Goal: Task Accomplishment & Management: Manage account settings

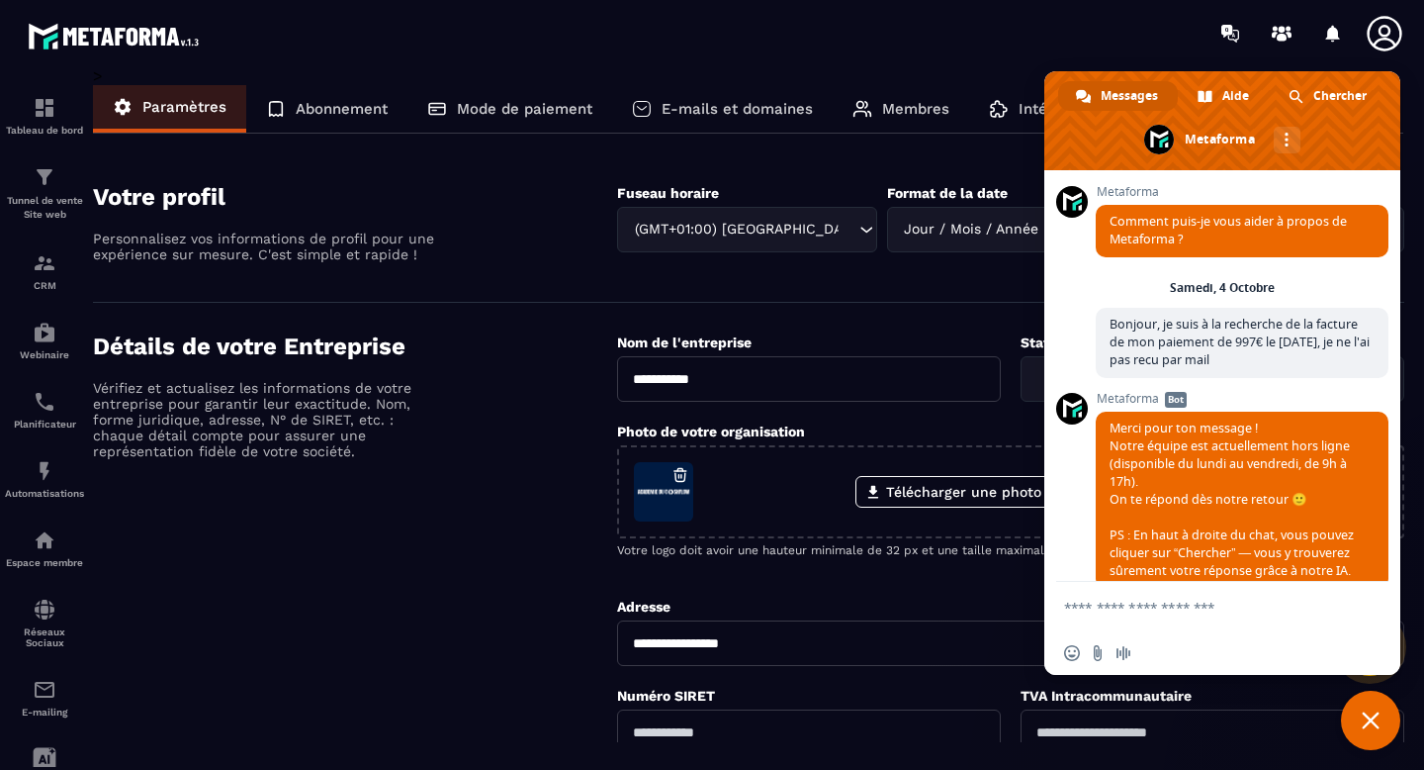
scroll to position [37, 0]
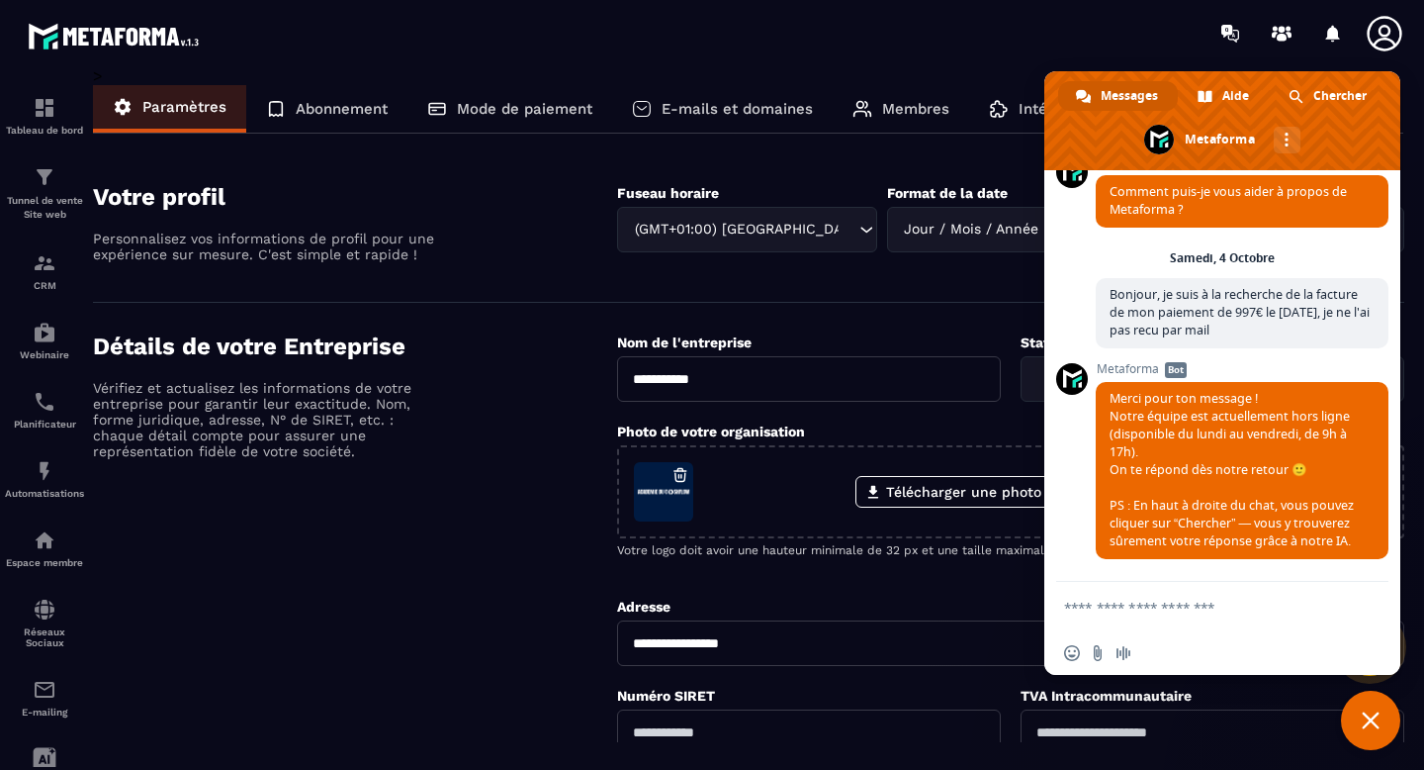
click at [340, 94] on div "Abonnement" at bounding box center [326, 108] width 161 height 47
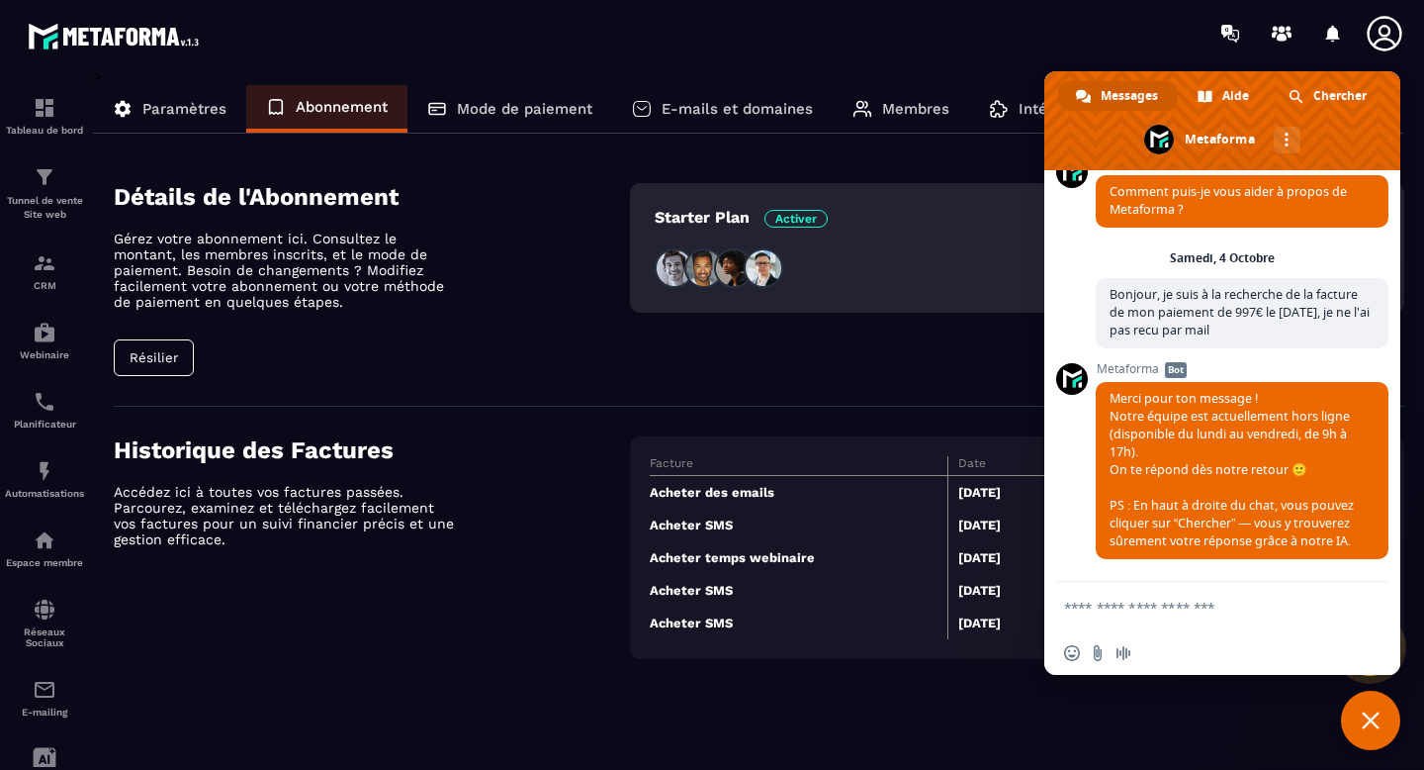
click at [804, 365] on div "Starter Plan Activer" at bounding box center [1017, 279] width 774 height 193
click at [1380, 738] on span "Fermer le chat" at bounding box center [1370, 719] width 59 height 59
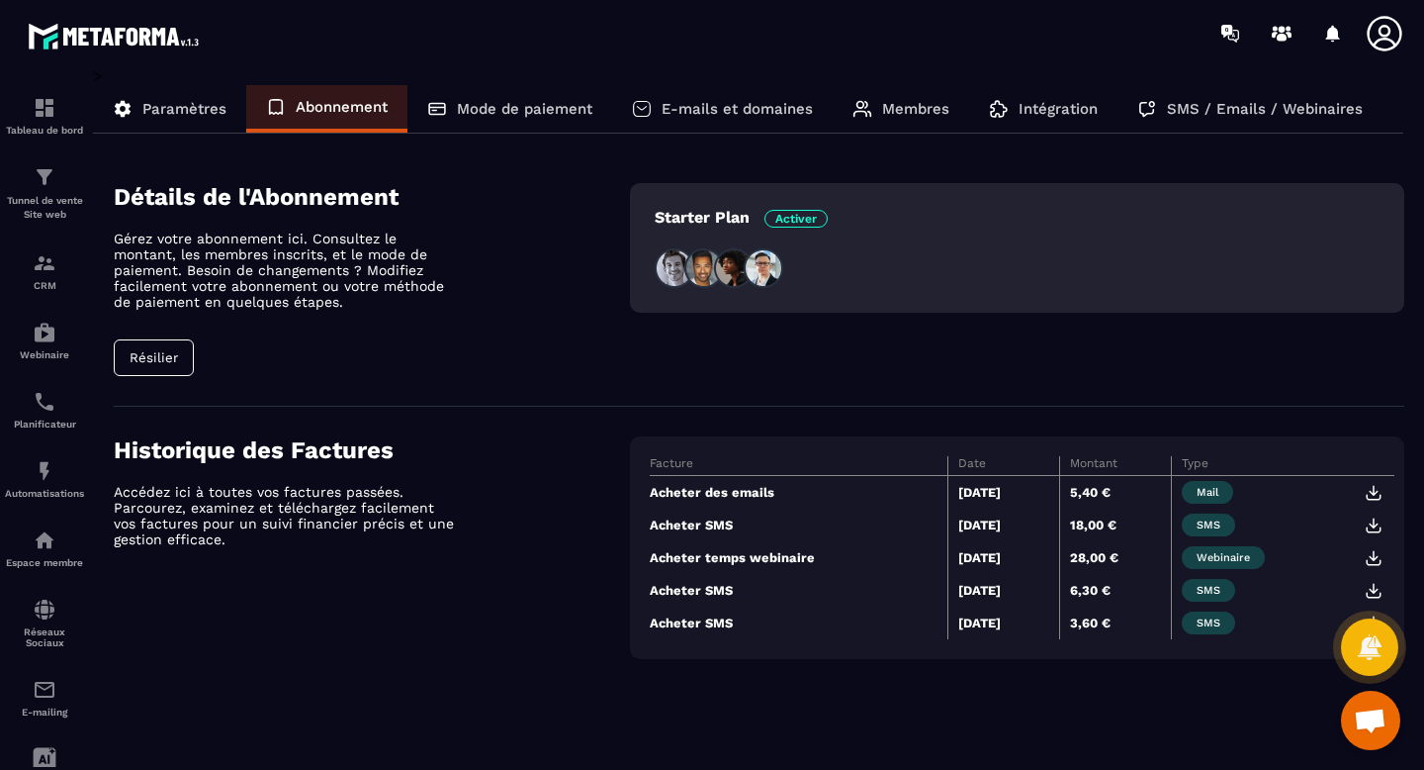
click at [1390, 713] on span "Ouvrir le chat" at bounding box center [1370, 719] width 59 height 59
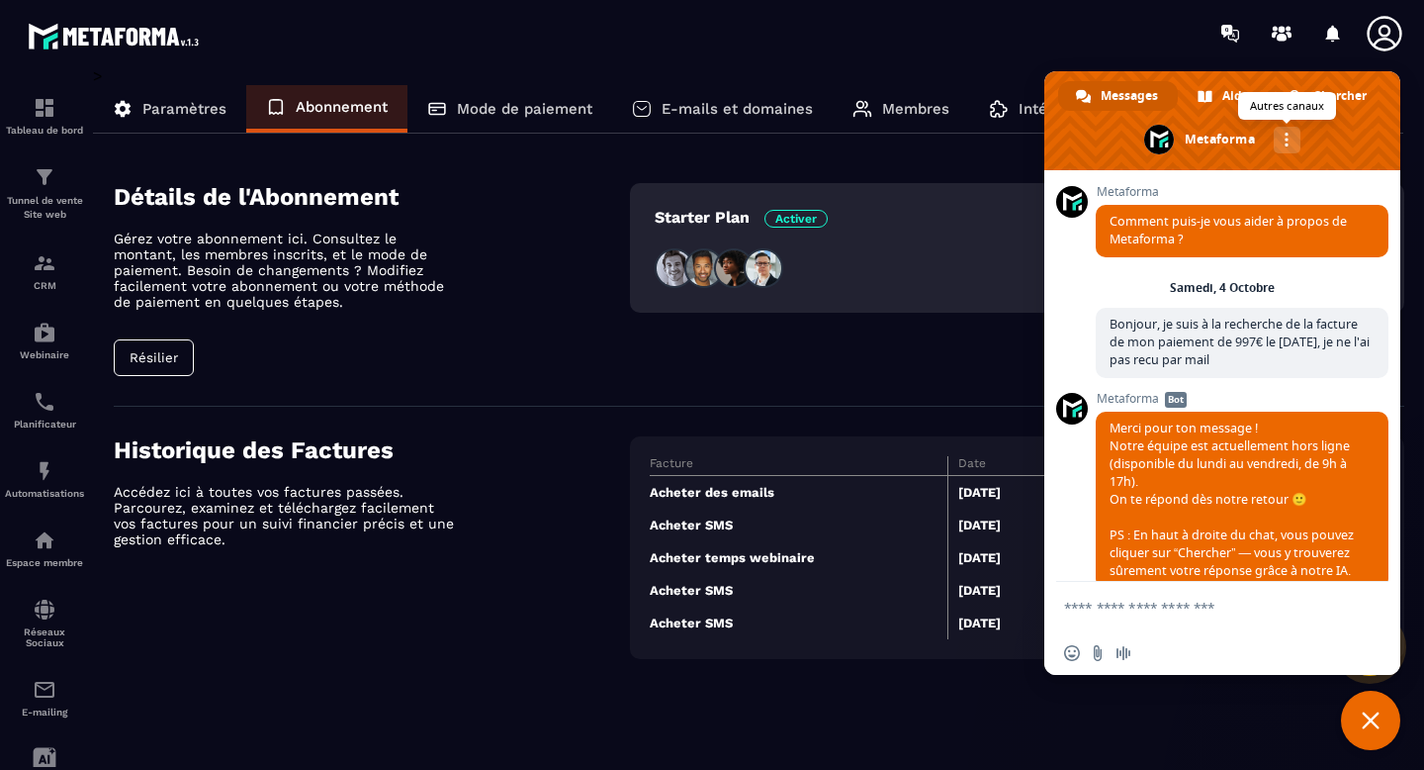
click at [1293, 138] on div "Autres canaux" at bounding box center [1287, 140] width 27 height 27
click at [1224, 185] on span "email" at bounding box center [1223, 184] width 16 height 16
click at [1368, 712] on span "Fermer le chat" at bounding box center [1371, 720] width 18 height 18
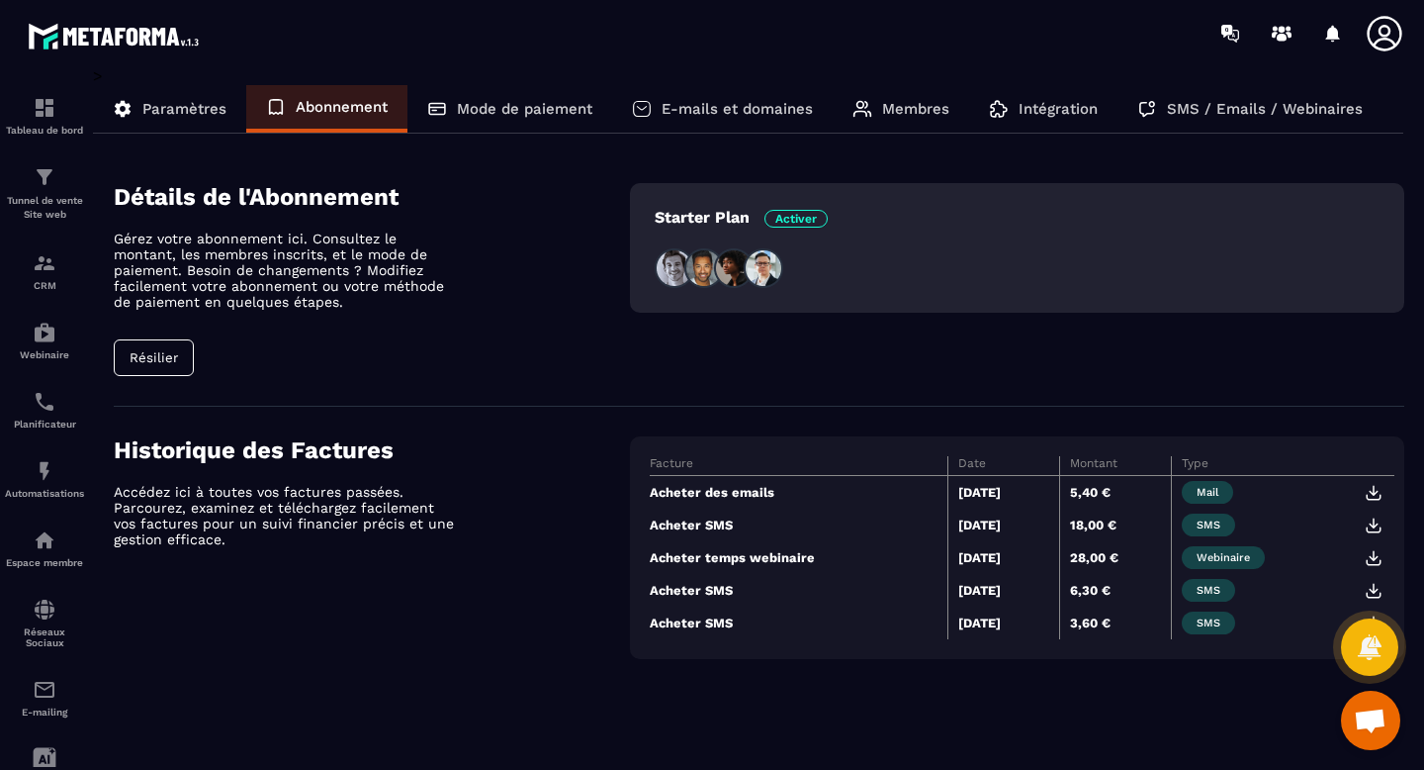
click at [532, 124] on div "Mode de paiement" at bounding box center [510, 108] width 205 height 47
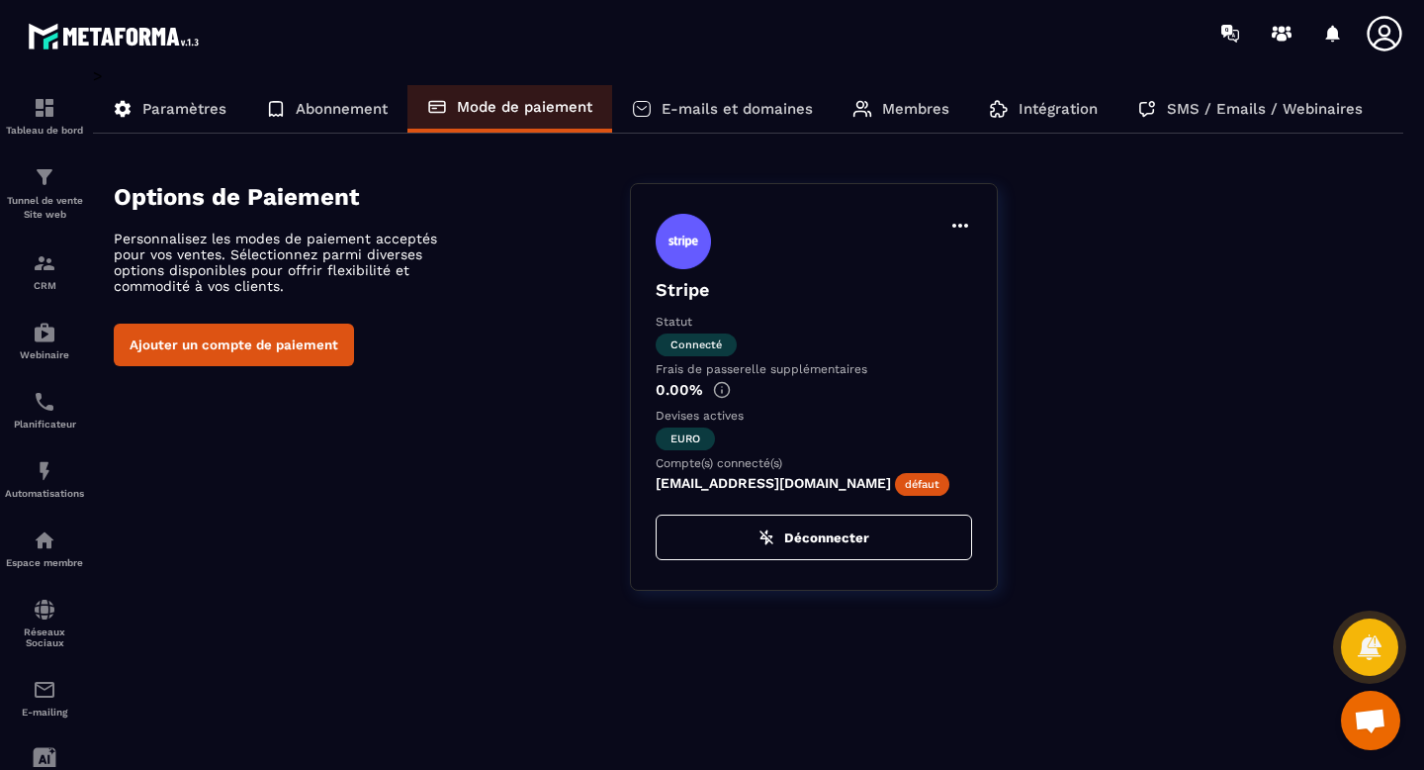
click at [364, 107] on p "Abonnement" at bounding box center [342, 109] width 92 height 18
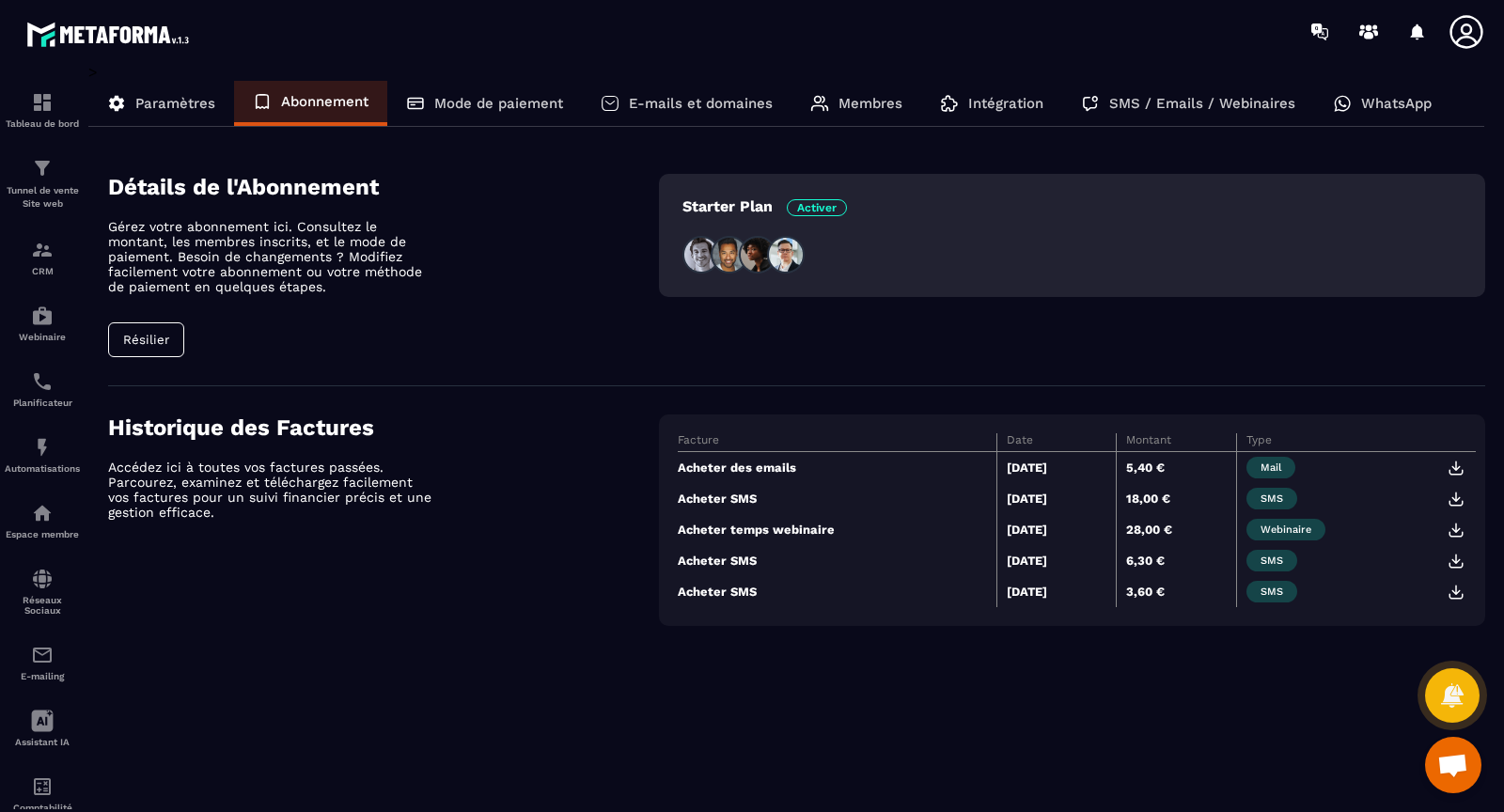
click at [1352, 589] on img at bounding box center [1456, 592] width 17 height 17
click at [1352, 565] on img at bounding box center [1456, 561] width 17 height 17
click at [1352, 529] on img at bounding box center [1456, 530] width 17 height 17
click at [1352, 493] on img at bounding box center [1456, 499] width 17 height 17
click at [1352, 465] on img at bounding box center [1456, 468] width 17 height 17
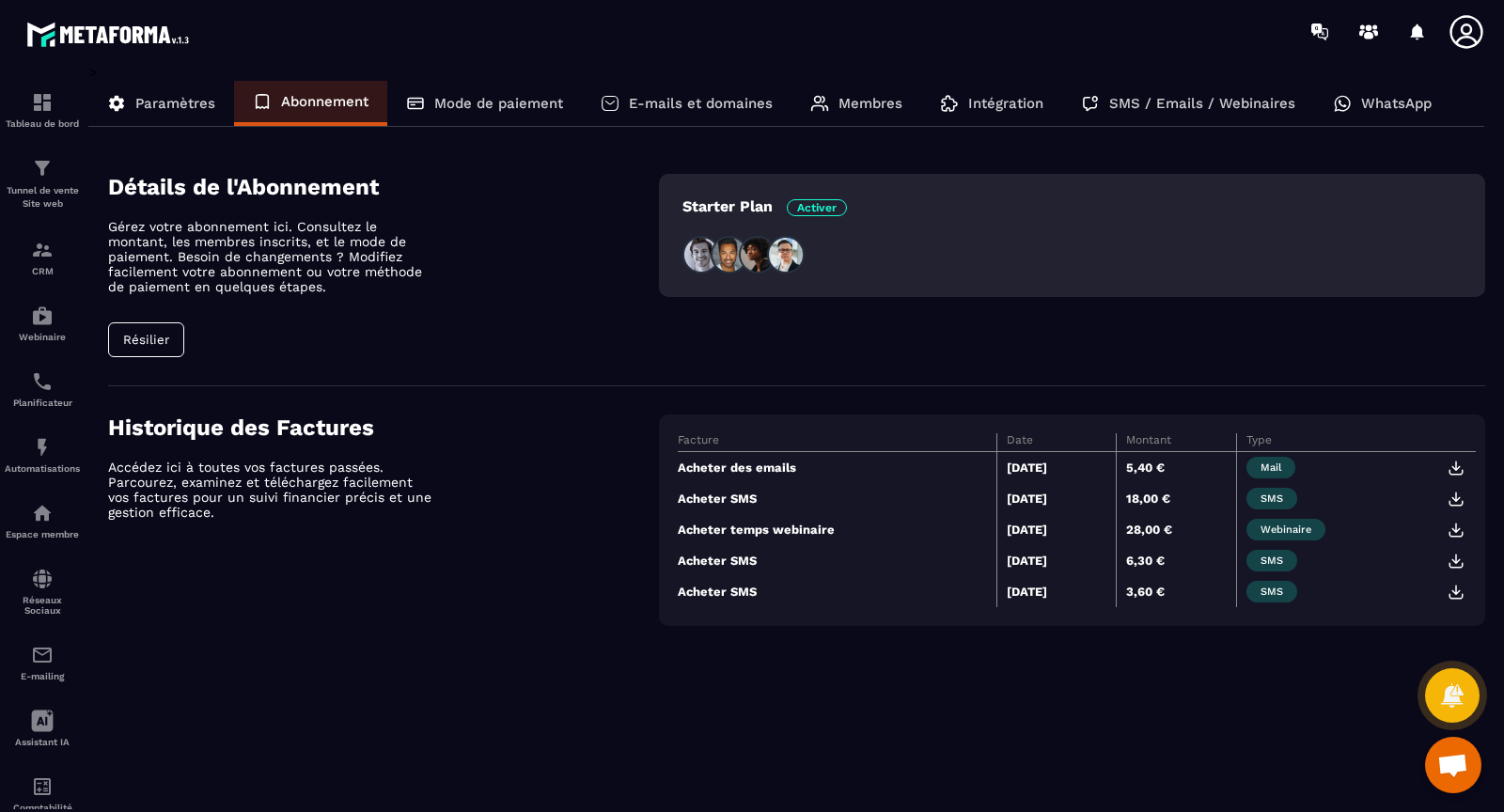
click at [663, 692] on div "> Paramètres Abonnement Mode de paiement E-mails et domaines Membres Intégratio…" at bounding box center [787, 424] width 1397 height 723
